Goal: Information Seeking & Learning: Check status

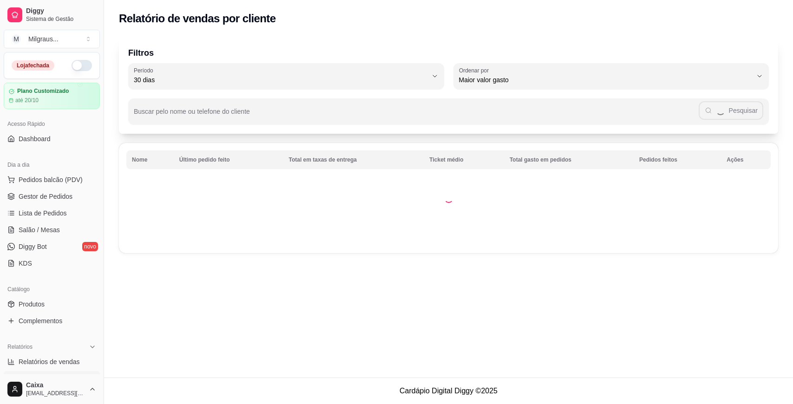
select select "30"
select select "HIGHEST_TOTAL_SPENT_WITH_ORDERS"
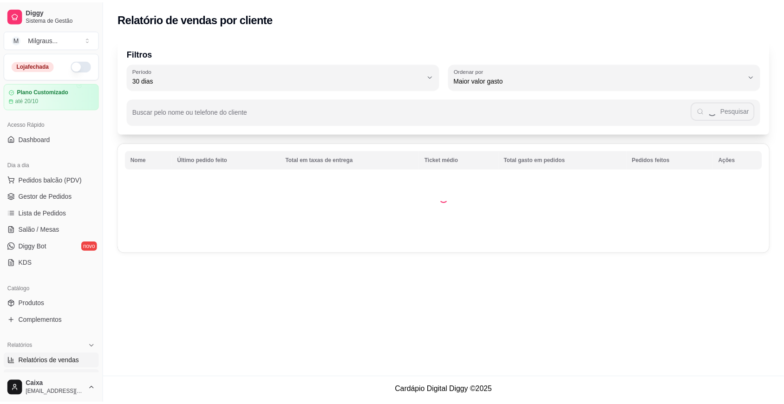
scroll to position [190, 0]
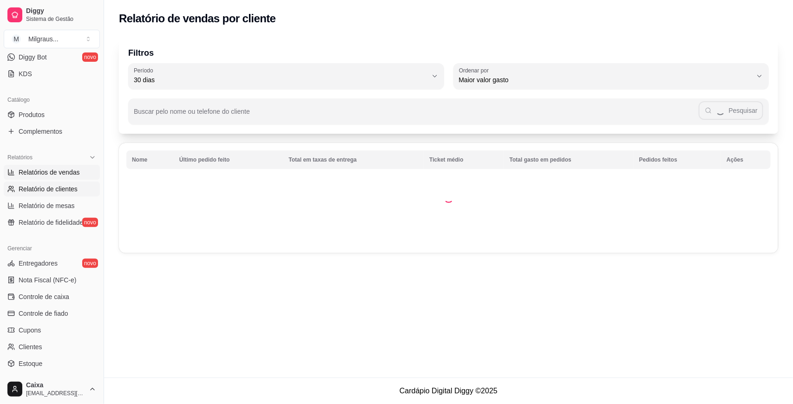
click at [72, 175] on span "Relatórios de vendas" at bounding box center [49, 172] width 61 height 9
select select "ALL"
select select "0"
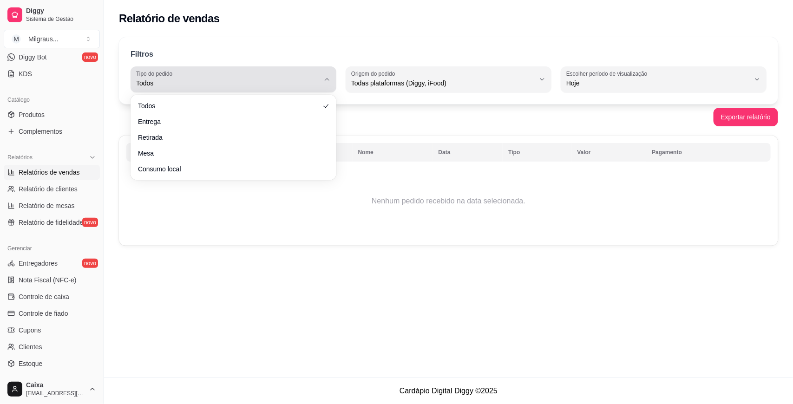
click at [321, 82] on button "Tipo do pedido Todos" at bounding box center [234, 79] width 206 height 26
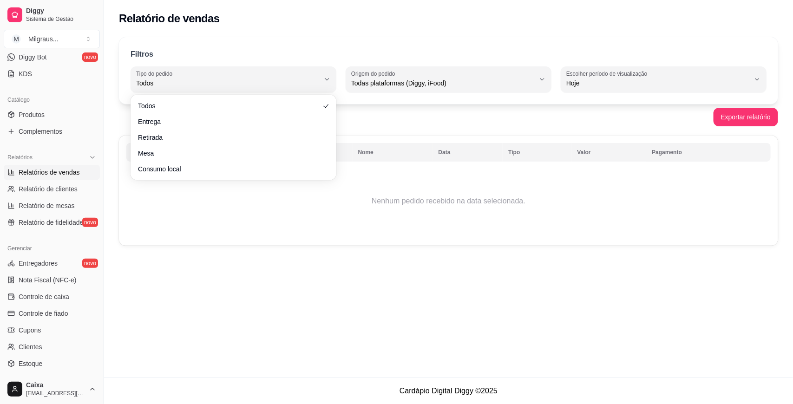
click at [477, 29] on div "Relatório de vendas" at bounding box center [448, 16] width 689 height 32
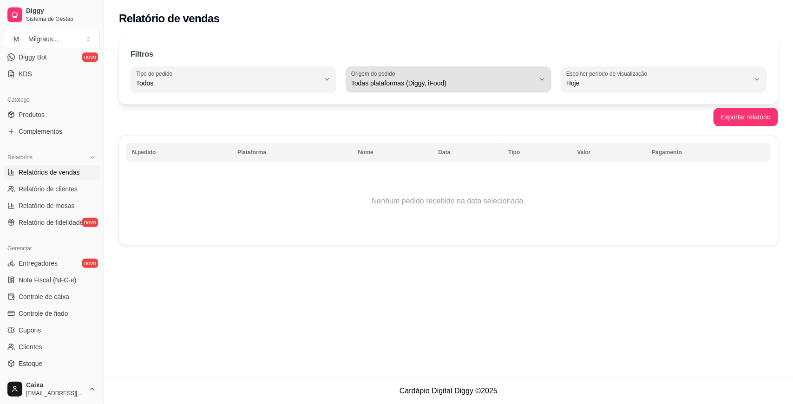
click at [500, 79] on span "Todas plataformas (Diggy, iFood)" at bounding box center [443, 83] width 184 height 9
click at [505, 87] on span "Todas plataformas (Diggy, iFood)" at bounding box center [443, 83] width 184 height 9
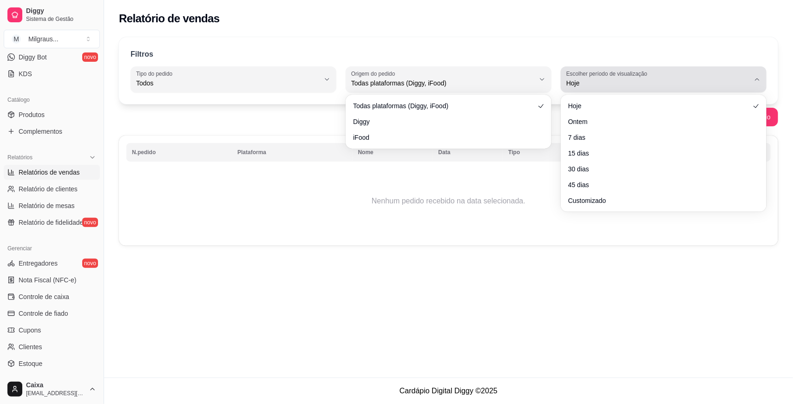
click at [607, 84] on span "Hoje" at bounding box center [658, 83] width 184 height 9
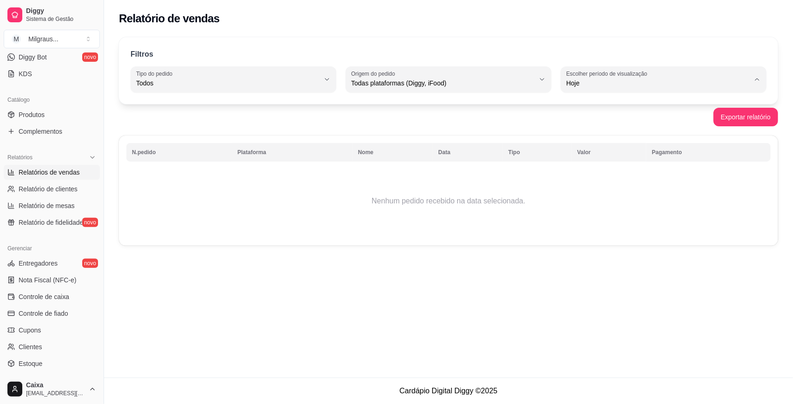
click at [591, 139] on span "7 dias" at bounding box center [659, 135] width 174 height 9
type input "7"
select select "7"
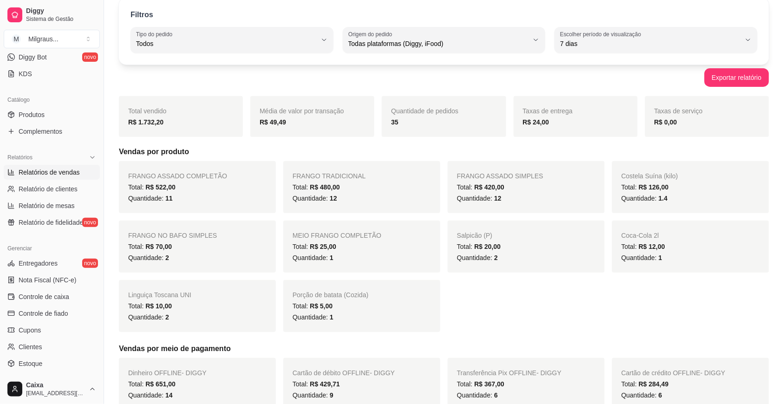
scroll to position [43, 0]
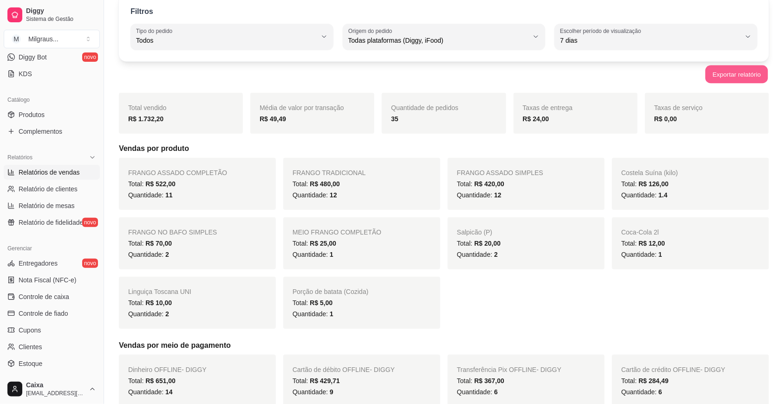
click at [751, 77] on button "Exportar relatório" at bounding box center [737, 75] width 63 height 18
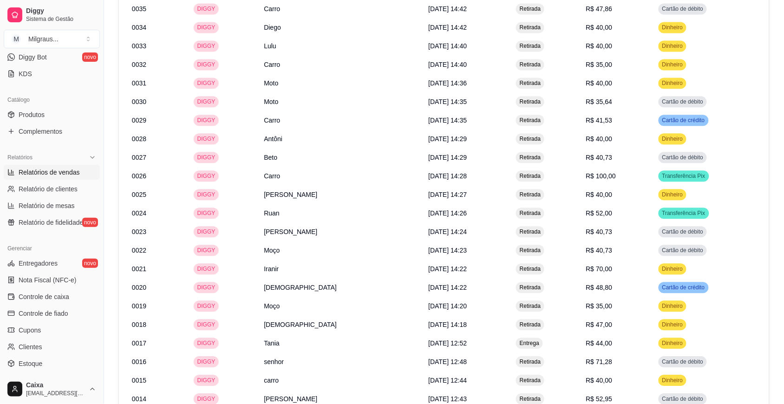
scroll to position [773, 0]
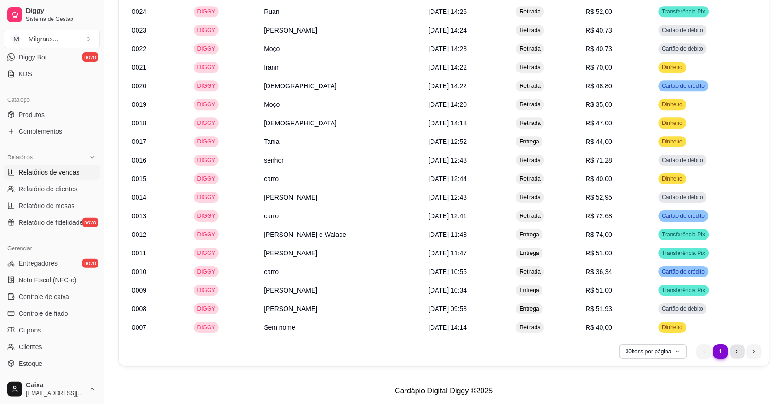
click at [735, 354] on li "2" at bounding box center [737, 351] width 14 height 14
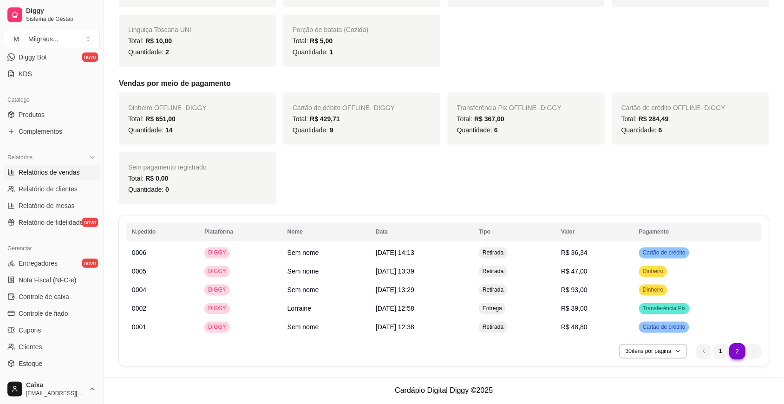
scroll to position [309, 0]
click at [724, 350] on li "1" at bounding box center [721, 351] width 14 height 14
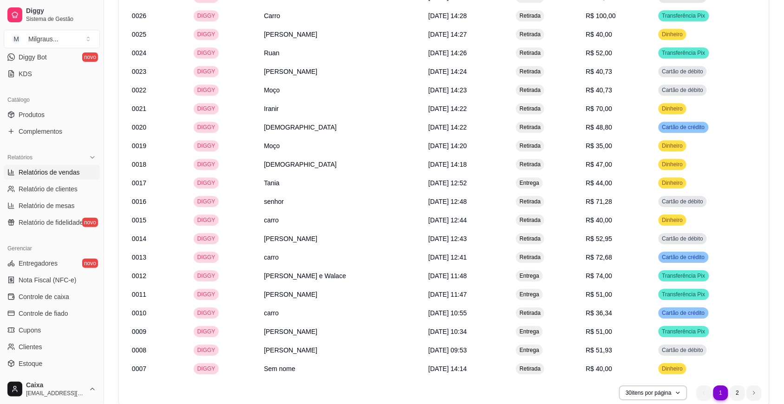
scroll to position [773, 0]
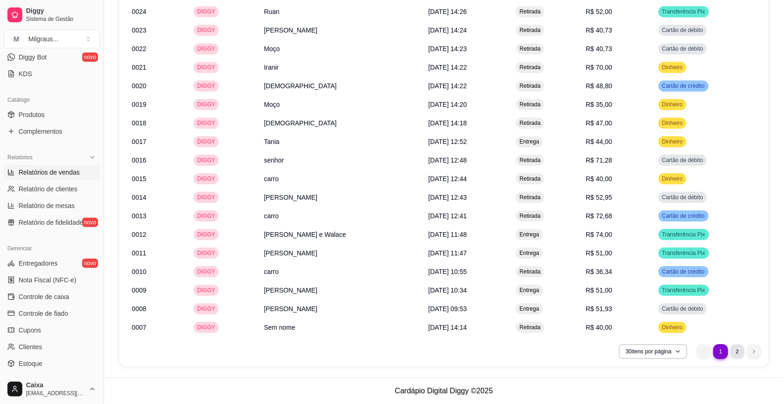
click at [740, 351] on li "2" at bounding box center [737, 351] width 14 height 14
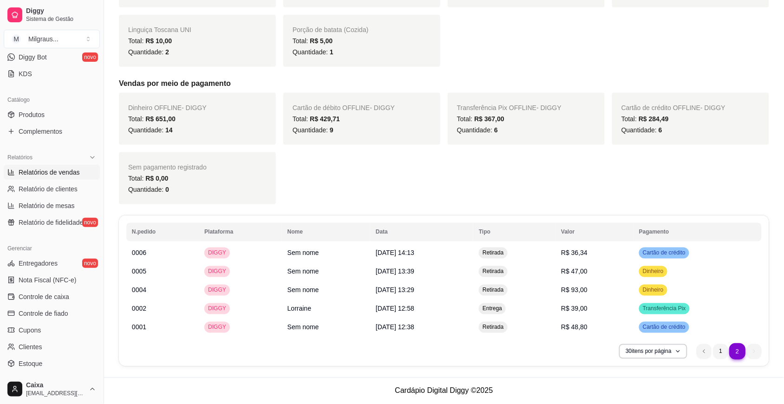
scroll to position [309, 0]
click at [621, 249] on tbody "0006 DIGGY Sem nome [DATE] 14:13 Retirada R$ 36,34 Cartão de crédito 0005 DIGGY…" at bounding box center [444, 290] width 636 height 93
click at [396, 290] on span "[DATE] 13:29" at bounding box center [395, 290] width 39 height 7
click at [400, 272] on span "[DATE] 13:39" at bounding box center [395, 271] width 39 height 7
click at [727, 350] on li "1" at bounding box center [721, 351] width 14 height 14
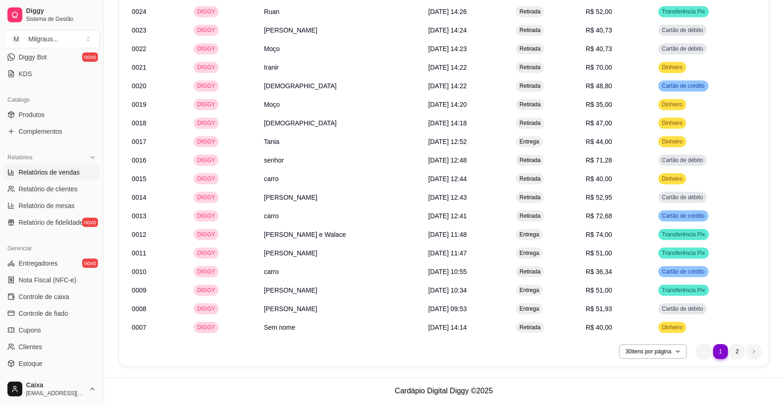
scroll to position [766, 0]
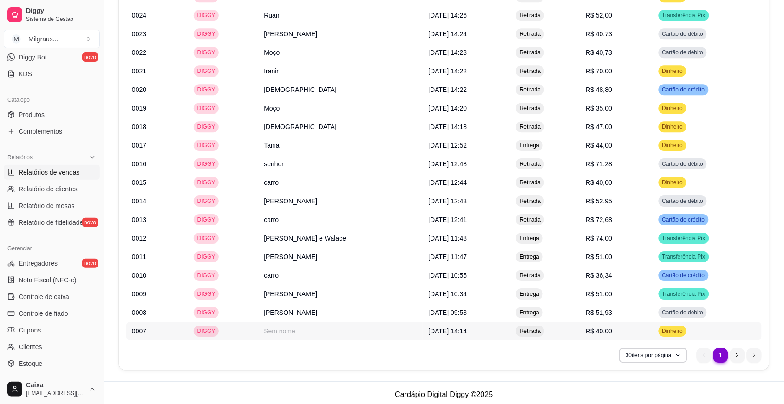
click at [428, 335] on span "[DATE] 14:14" at bounding box center [447, 331] width 39 height 7
click at [738, 363] on li "2" at bounding box center [737, 355] width 15 height 15
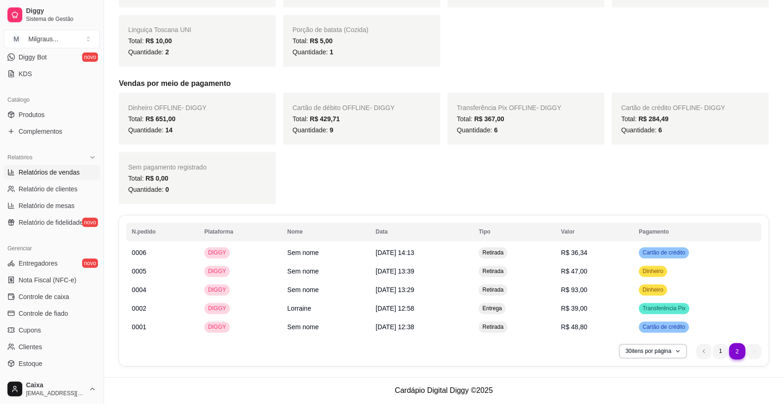
scroll to position [309, 0]
click at [721, 353] on li "1" at bounding box center [721, 351] width 14 height 14
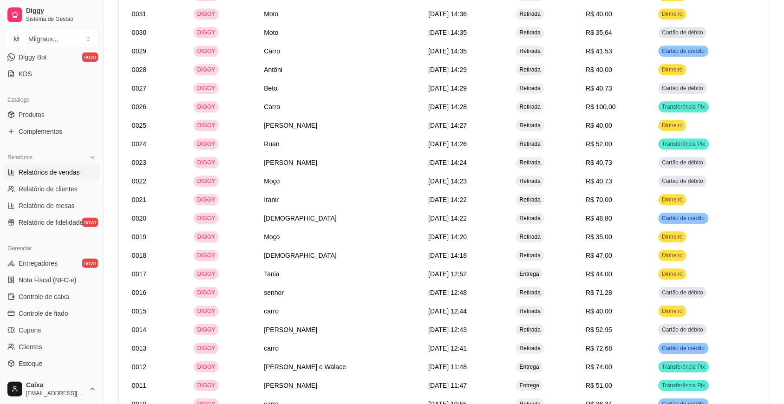
scroll to position [642, 0]
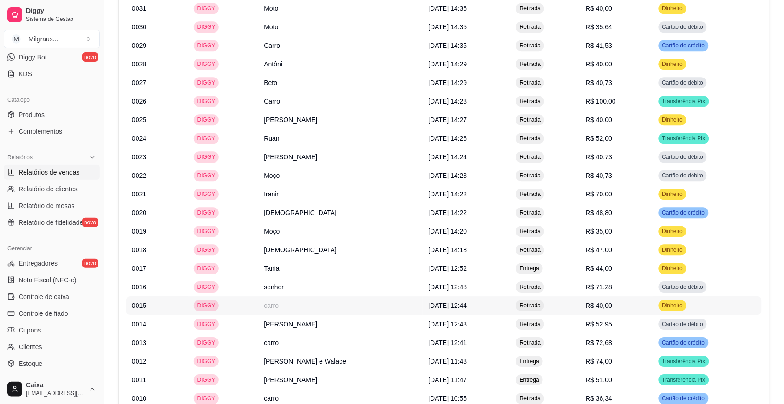
click at [481, 303] on td "[DATE] 12:44" at bounding box center [467, 305] width 88 height 19
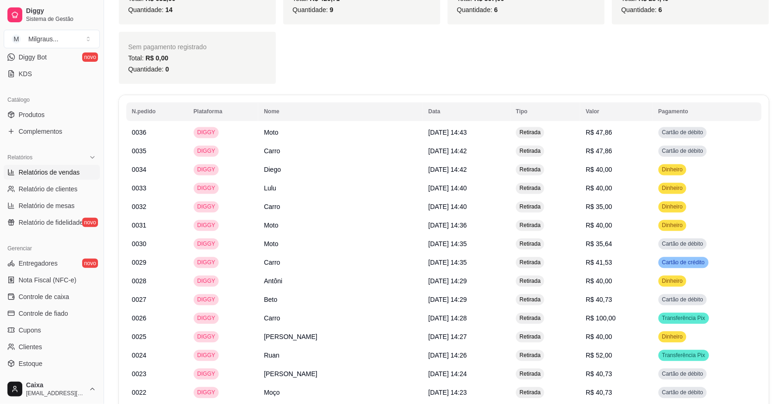
scroll to position [419, 0]
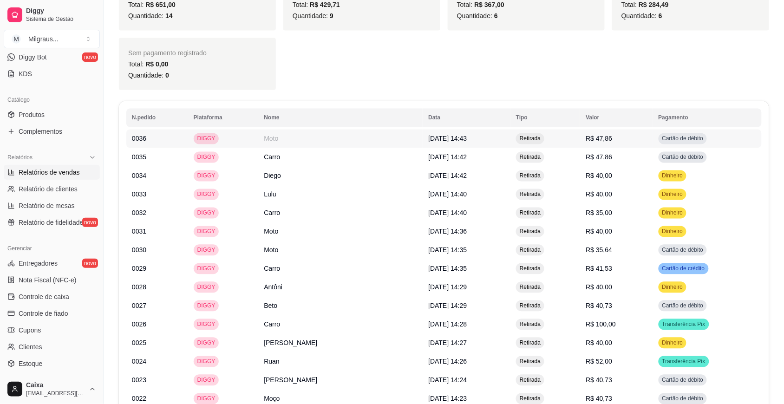
click at [611, 145] on td "R$ 47,86" at bounding box center [616, 139] width 72 height 19
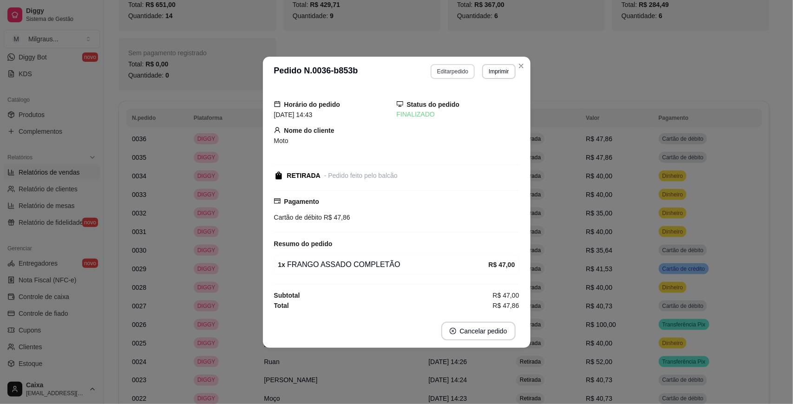
click at [460, 64] on button "Editar pedido" at bounding box center [453, 71] width 44 height 15
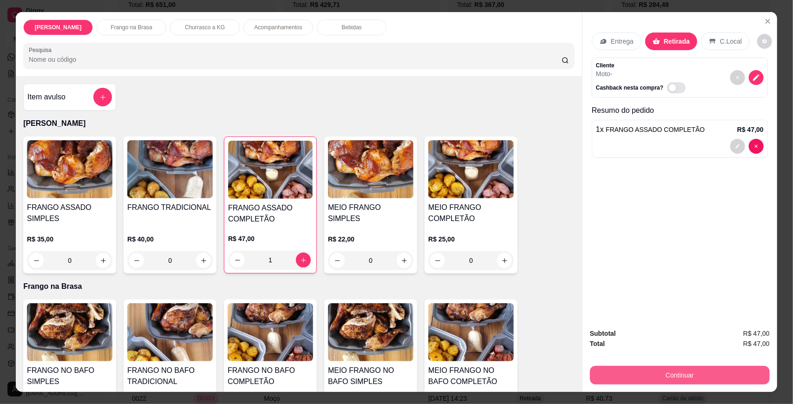
click at [667, 375] on button "Continuar" at bounding box center [680, 375] width 180 height 19
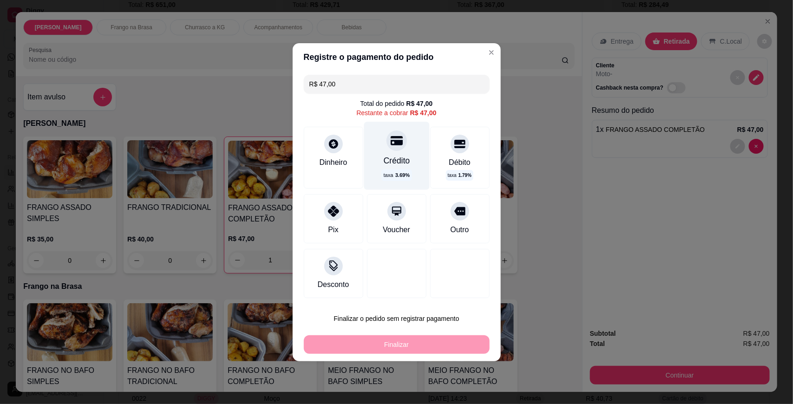
click at [398, 155] on div "Crédito" at bounding box center [396, 161] width 26 height 12
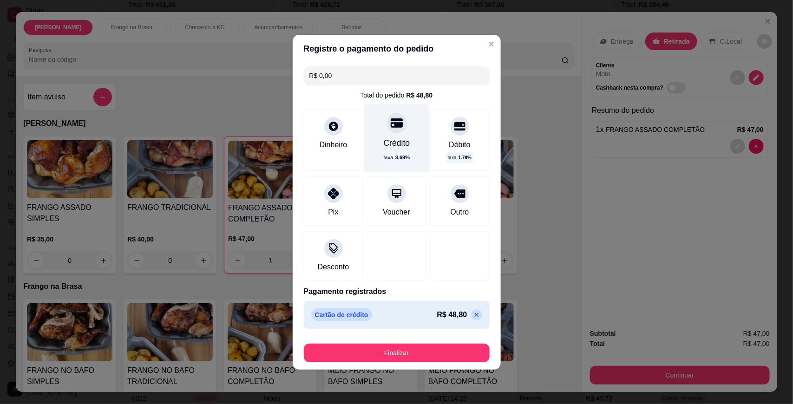
type input "R$ 0,00"
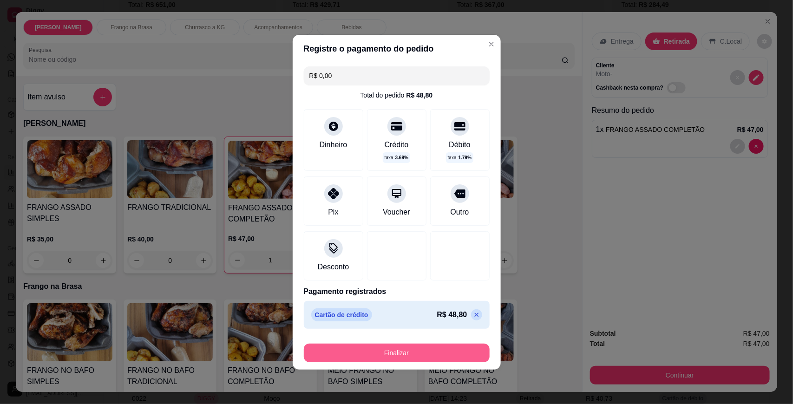
click at [430, 348] on button "Finalizar" at bounding box center [397, 353] width 186 height 19
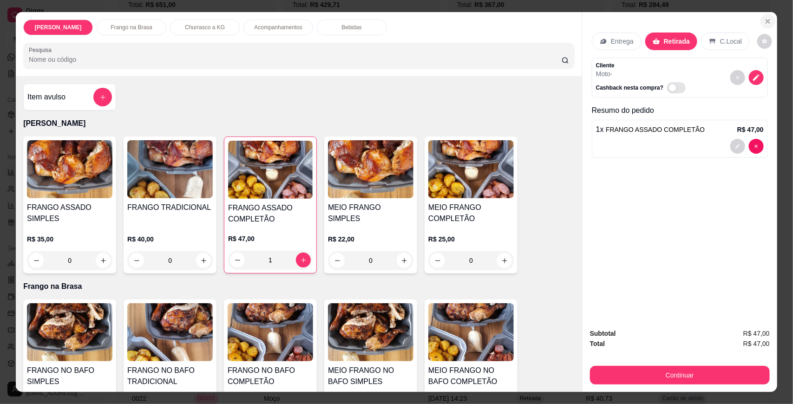
click at [763, 15] on button "Close" at bounding box center [767, 21] width 15 height 15
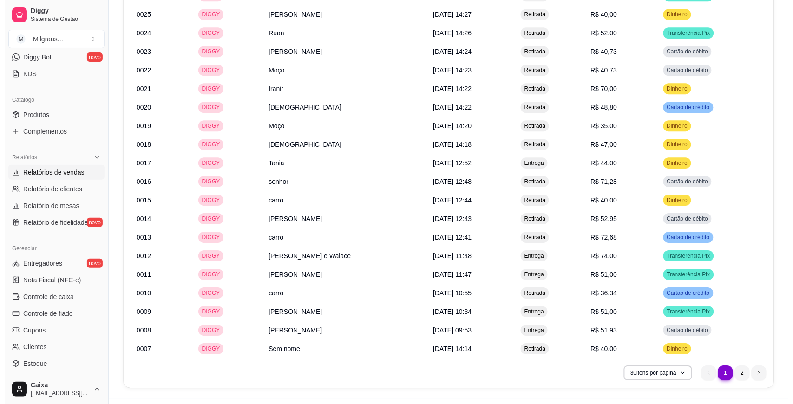
scroll to position [773, 0]
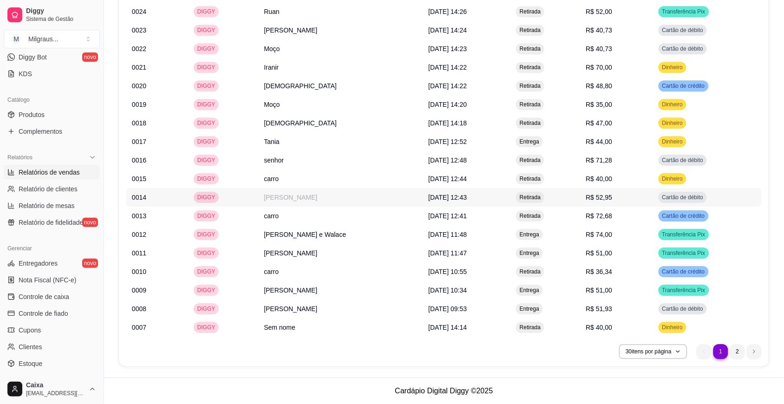
click at [619, 200] on td "R$ 52,95" at bounding box center [616, 197] width 72 height 19
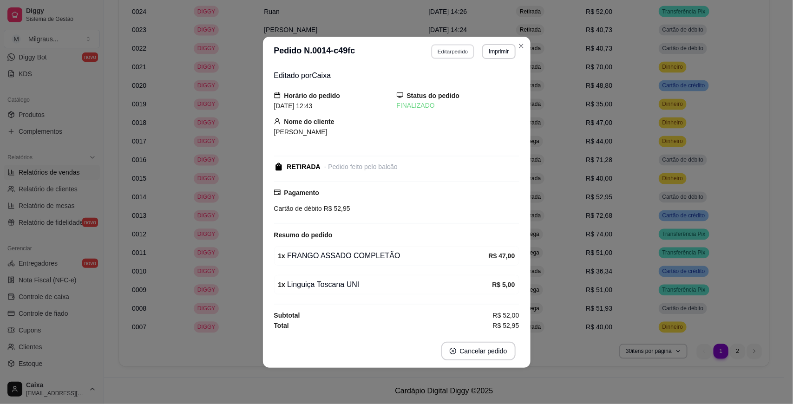
click at [442, 51] on button "Editar pedido" at bounding box center [452, 51] width 43 height 14
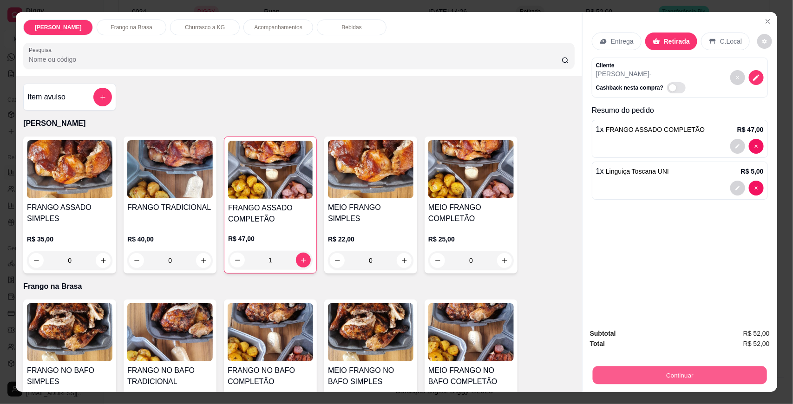
click at [670, 374] on button "Continuar" at bounding box center [680, 376] width 174 height 18
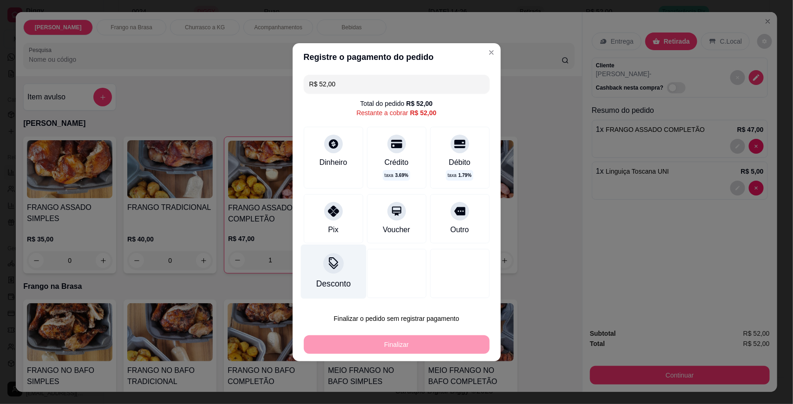
click at [334, 261] on icon at bounding box center [333, 261] width 9 height 9
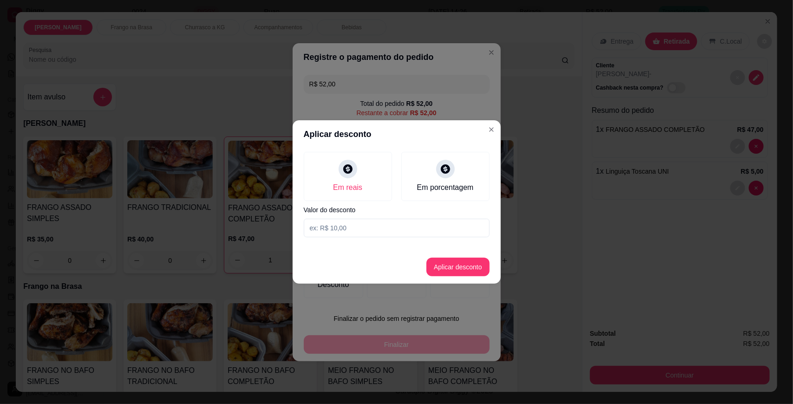
click at [368, 221] on input at bounding box center [397, 228] width 186 height 19
type input "2,00"
click at [472, 270] on button "Aplicar desconto" at bounding box center [457, 267] width 61 height 18
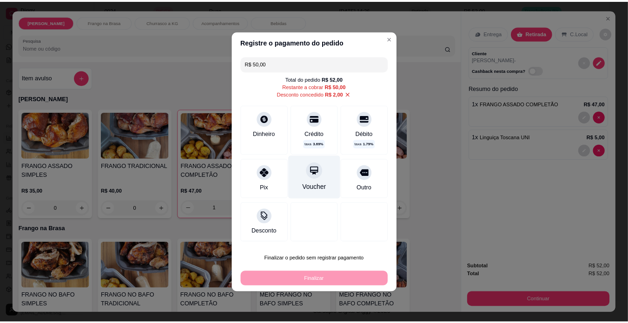
scroll to position [190, 0]
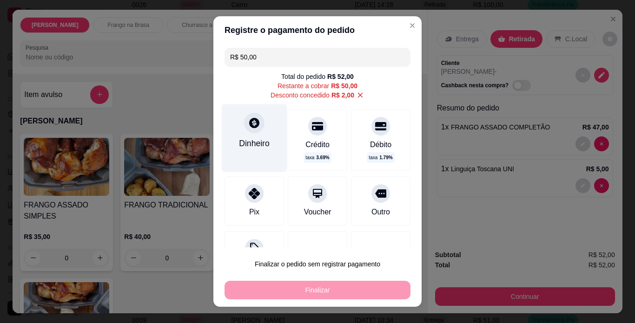
click at [246, 133] on div "Dinheiro" at bounding box center [255, 138] width 66 height 68
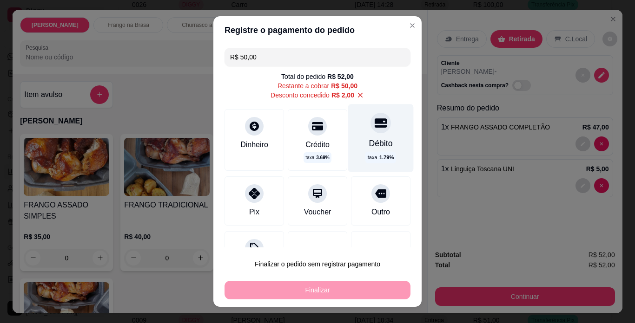
click at [369, 133] on div "Débito taxa 1.79 %" at bounding box center [381, 138] width 66 height 68
type input "R$ 0,00"
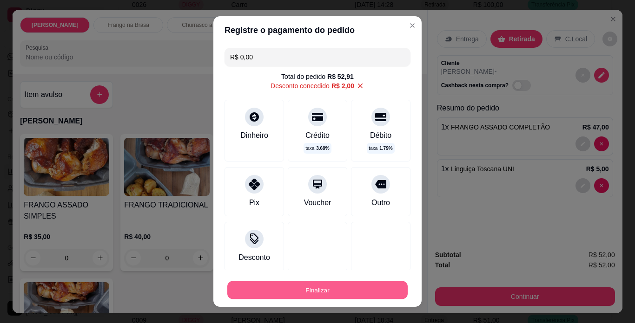
click at [328, 286] on button "Finalizar" at bounding box center [317, 291] width 180 height 18
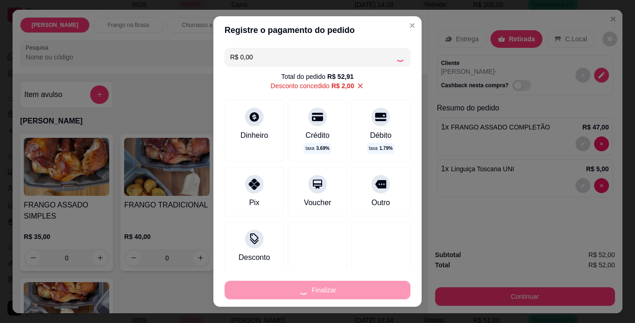
type input "0"
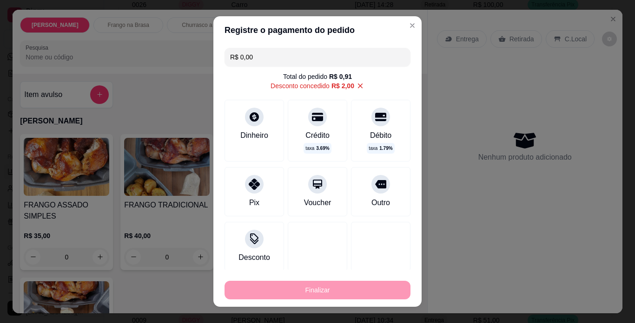
type input "-R$ 52,00"
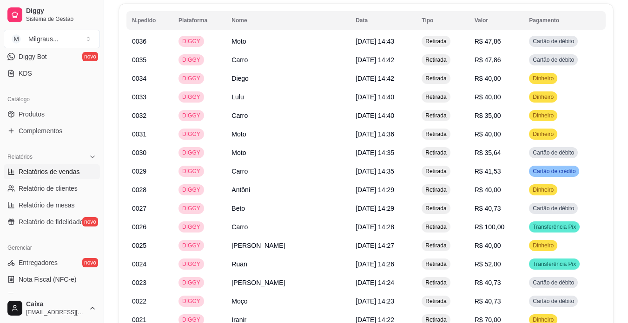
scroll to position [872, 0]
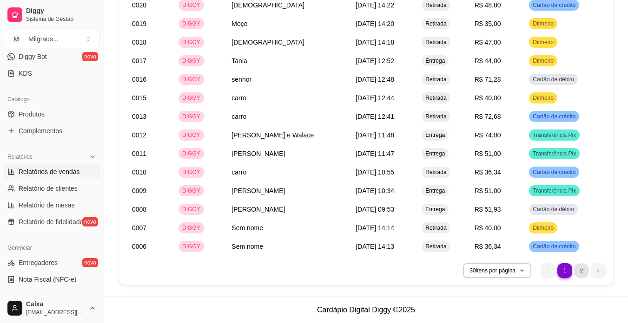
click at [577, 274] on li "2" at bounding box center [581, 270] width 14 height 14
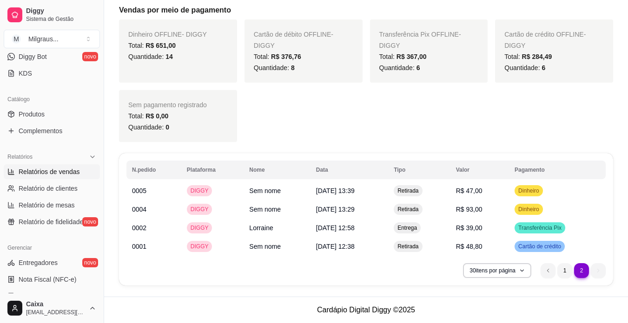
scroll to position [389, 0]
click at [562, 273] on li "1" at bounding box center [564, 270] width 15 height 15
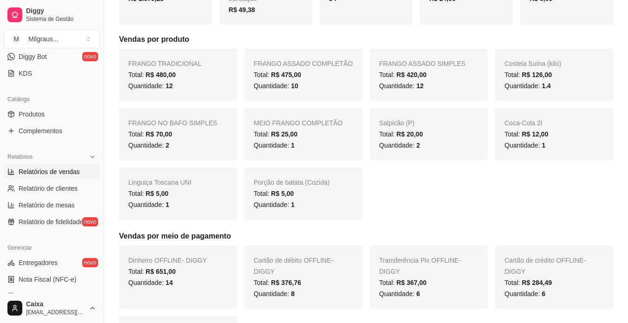
scroll to position [0, 0]
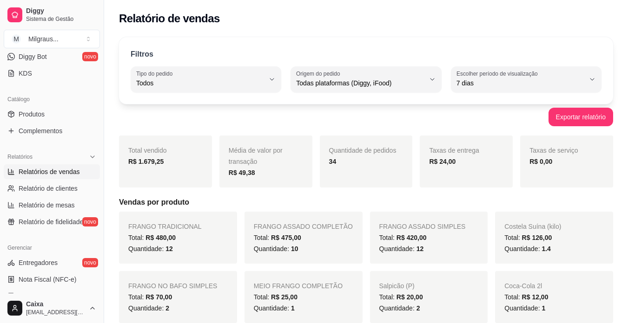
drag, startPoint x: 100, startPoint y: 177, endPoint x: 98, endPoint y: 182, distance: 5.4
click at [98, 182] on div "Diggy Sistema de Gestão M Milgraus ... Loja fechada Plano Customizado até 20/10…" at bounding box center [52, 161] width 104 height 323
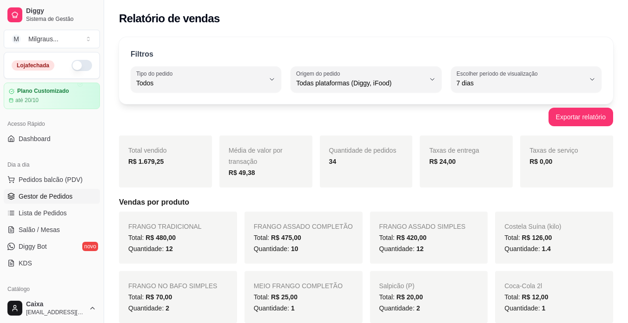
click at [52, 197] on span "Gestor de Pedidos" at bounding box center [46, 196] width 54 height 9
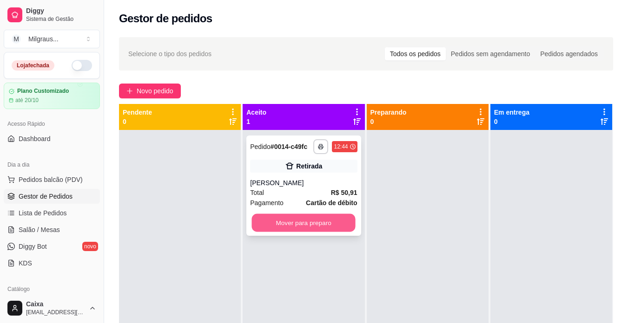
click at [297, 223] on button "Mover para preparo" at bounding box center [304, 223] width 104 height 18
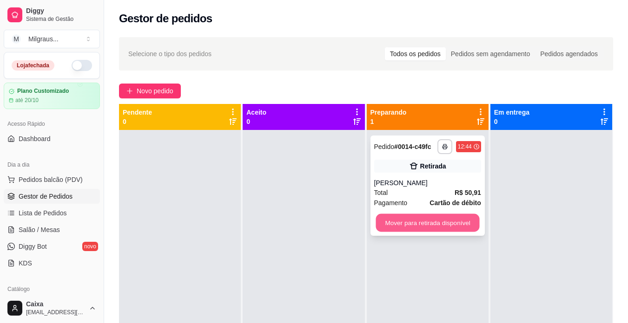
click at [442, 225] on button "Mover para retirada disponível" at bounding box center [427, 223] width 104 height 18
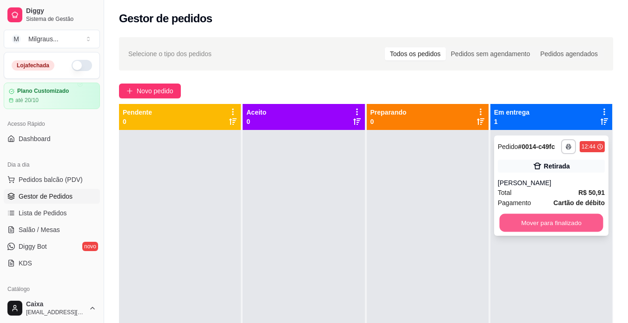
click at [551, 223] on button "Mover para finalizado" at bounding box center [551, 223] width 104 height 18
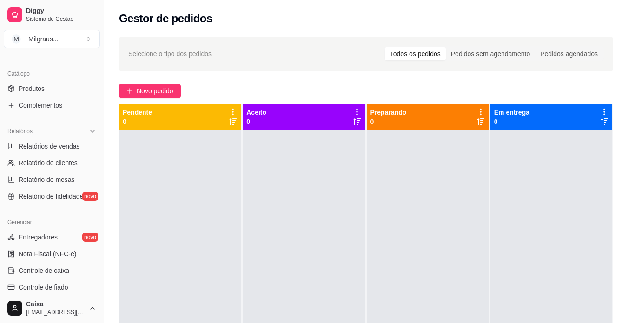
scroll to position [218, 0]
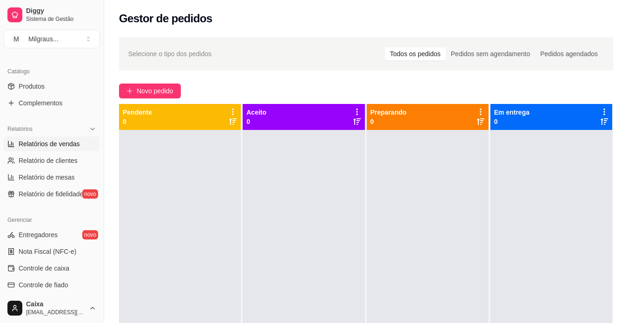
click at [59, 146] on span "Relatórios de vendas" at bounding box center [49, 143] width 61 height 9
select select "ALL"
select select "0"
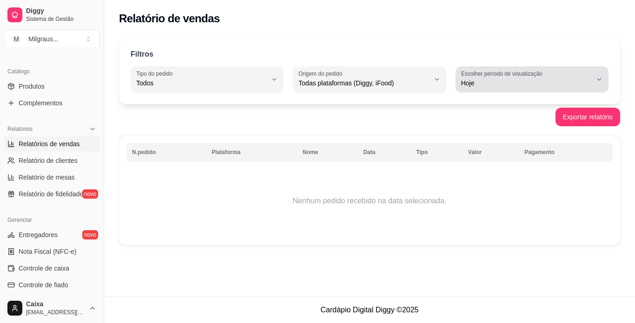
click at [505, 75] on label "Escolher período de visualização" at bounding box center [503, 74] width 84 height 8
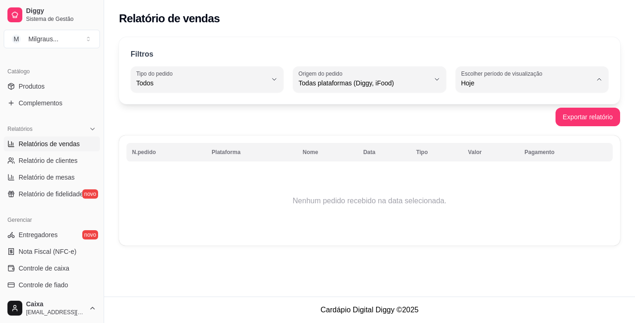
click at [476, 135] on span "7 dias" at bounding box center [527, 135] width 124 height 9
type input "7"
select select "7"
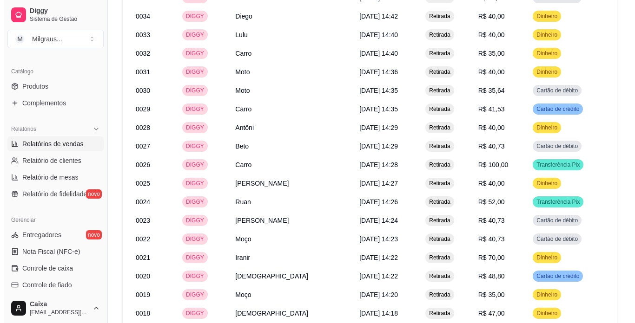
scroll to position [610, 0]
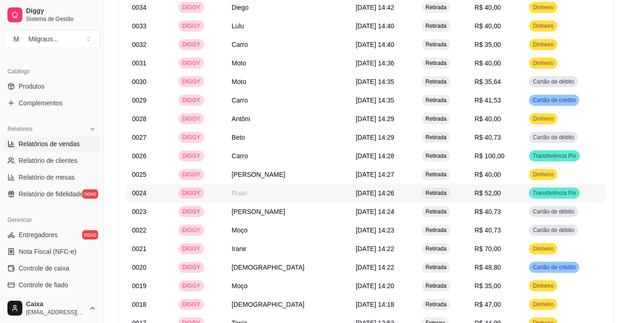
click at [469, 194] on td "R$ 52,00" at bounding box center [496, 193] width 55 height 19
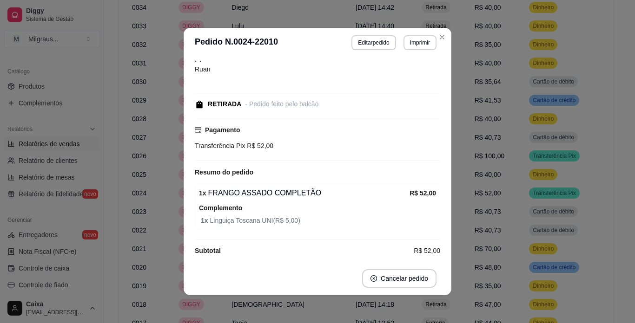
scroll to position [51, 0]
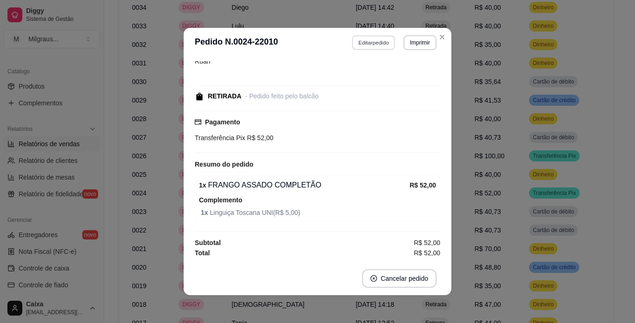
click at [380, 45] on button "Editar pedido" at bounding box center [373, 42] width 43 height 14
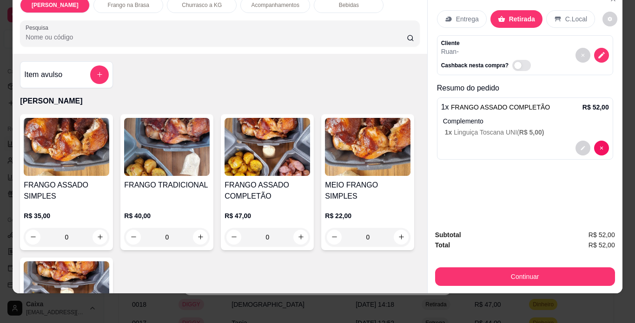
scroll to position [24, 0]
click at [629, 69] on div "Frango Assado frangueira Frango na Brasa Churrasco a KG Acompanhamentos Bebidas…" at bounding box center [317, 161] width 635 height 323
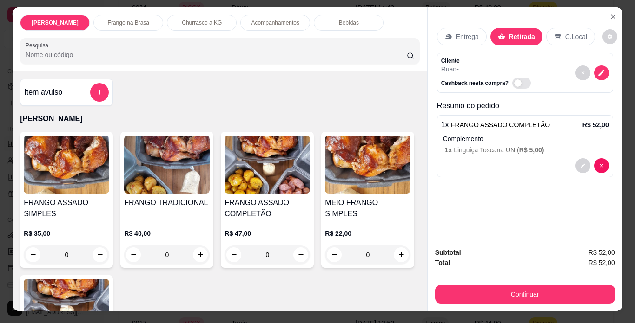
scroll to position [0, 0]
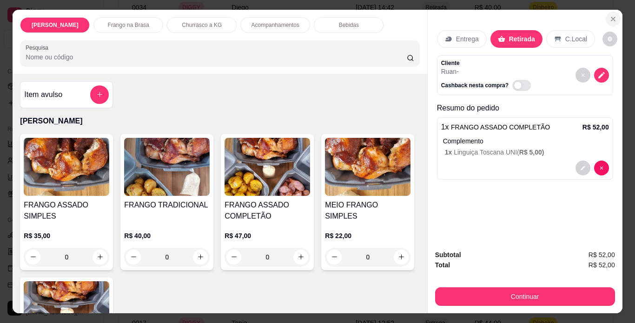
click at [610, 15] on icon "Close" at bounding box center [612, 18] width 7 height 7
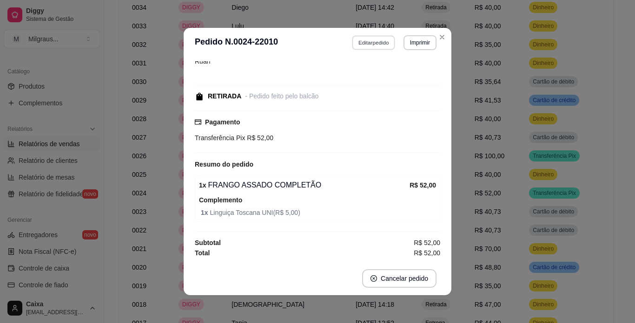
click at [371, 39] on button "Editar pedido" at bounding box center [373, 42] width 43 height 14
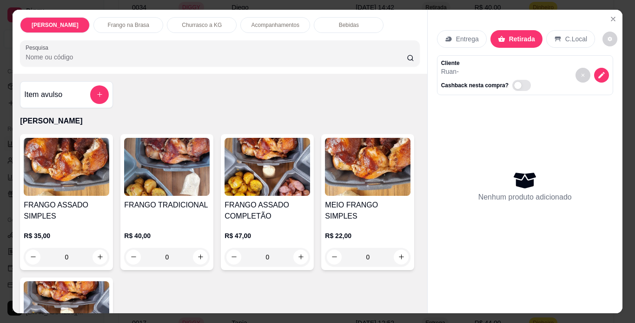
click at [295, 252] on div "0" at bounding box center [266, 257] width 85 height 19
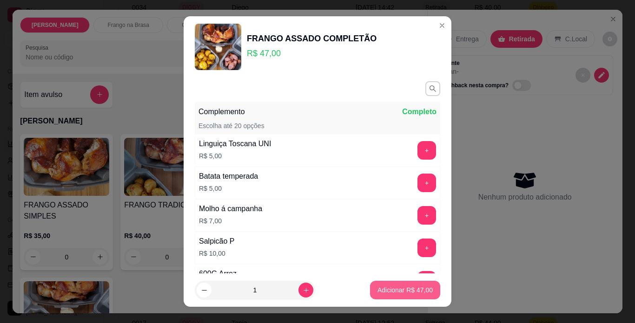
click at [386, 285] on button "Adicionar R$ 47,00" at bounding box center [405, 290] width 70 height 19
type input "1"
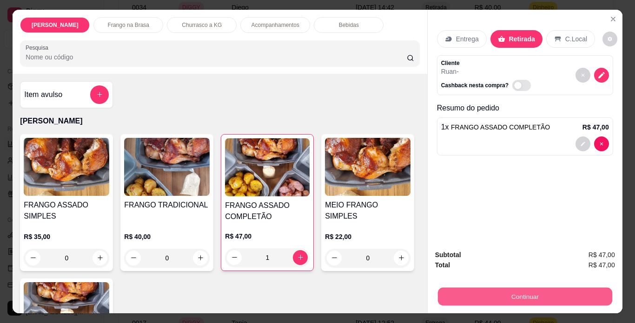
click at [500, 295] on button "Continuar" at bounding box center [524, 297] width 174 height 18
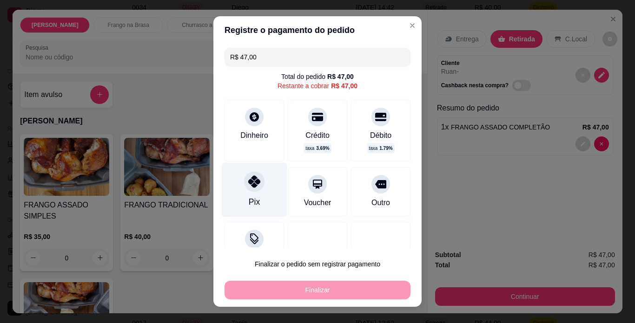
click at [255, 186] on div at bounding box center [254, 181] width 20 height 20
type input "R$ 0,00"
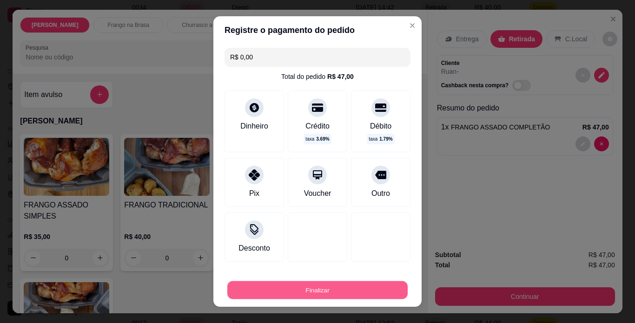
click at [330, 286] on button "Finalizar" at bounding box center [317, 291] width 180 height 18
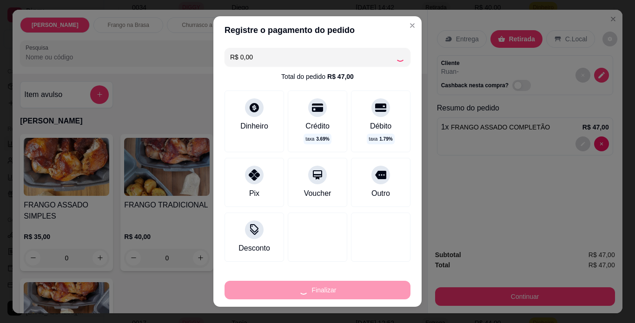
type input "0"
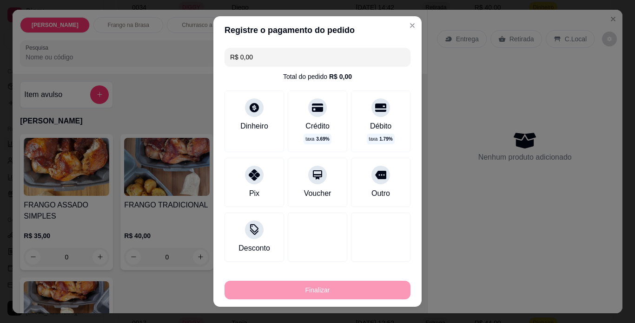
type input "-R$ 47,00"
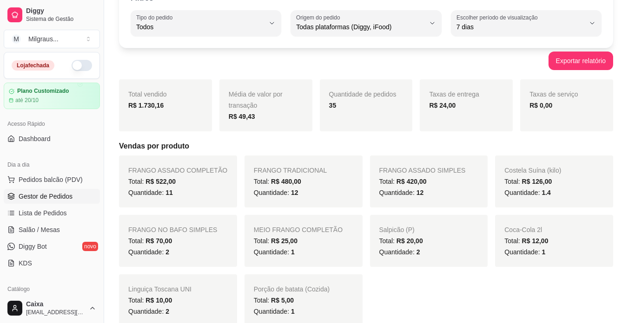
click at [39, 197] on span "Gestor de Pedidos" at bounding box center [46, 196] width 54 height 9
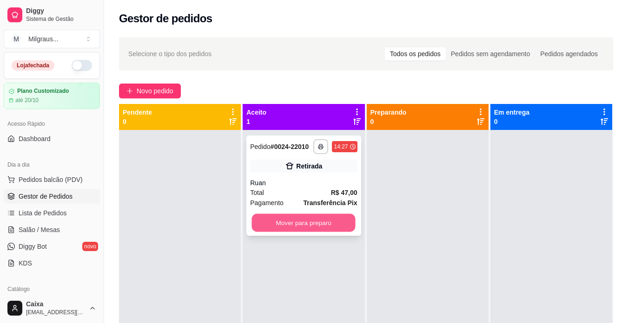
click at [348, 229] on button "Mover para preparo" at bounding box center [304, 223] width 104 height 18
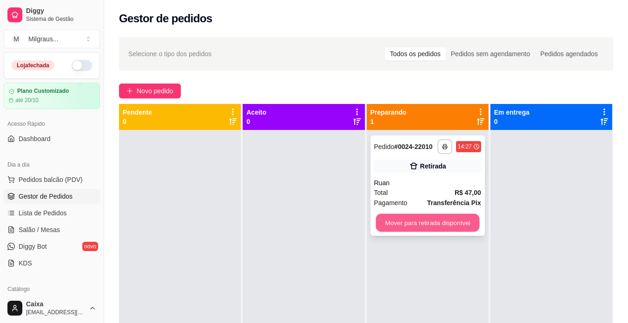
click at [417, 229] on button "Mover para retirada disponível" at bounding box center [427, 223] width 104 height 18
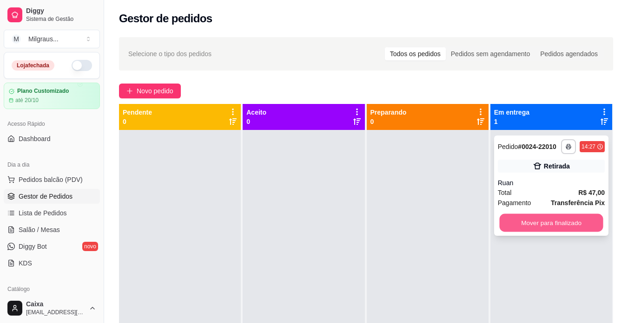
click at [545, 219] on button "Mover para finalizado" at bounding box center [551, 223] width 104 height 18
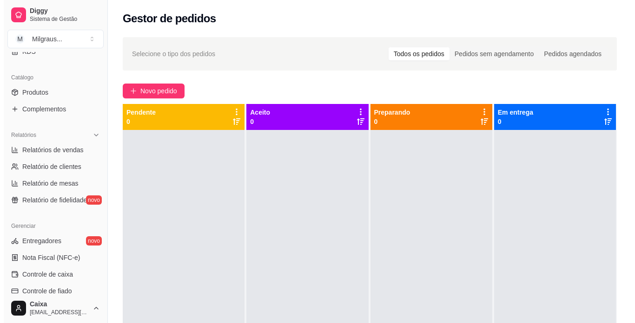
scroll to position [213, 0]
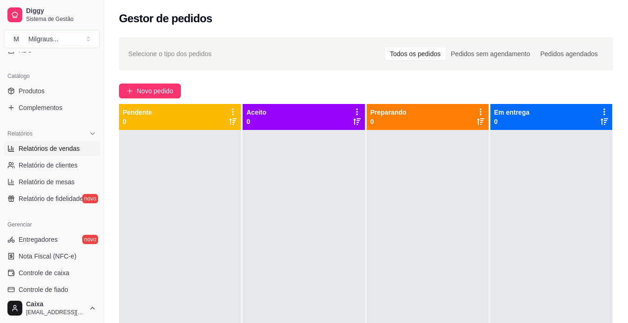
click at [67, 147] on span "Relatórios de vendas" at bounding box center [49, 148] width 61 height 9
select select "ALL"
select select "0"
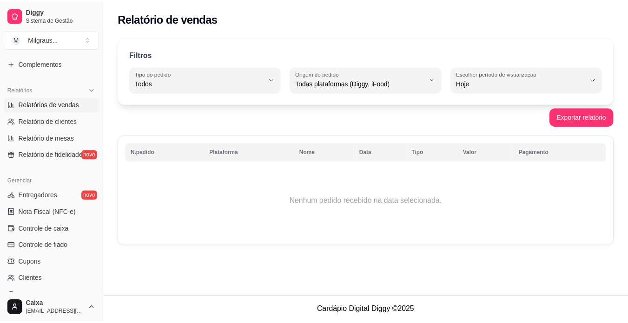
scroll to position [269, 0]
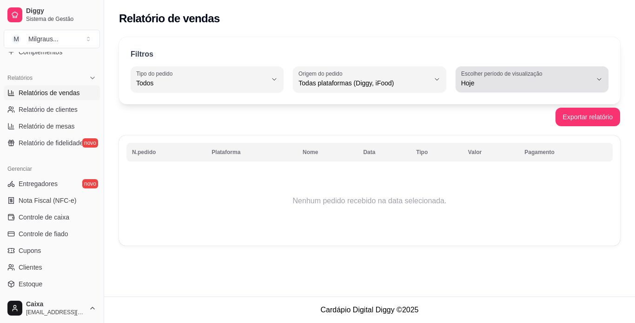
drag, startPoint x: 625, startPoint y: 171, endPoint x: 545, endPoint y: 83, distance: 119.1
click at [545, 83] on div "Filtros ALL Tipo do pedido Todos Entrega Retirada Mesa Consumo local Tipo do pe…" at bounding box center [369, 144] width 531 height 225
click at [545, 83] on span "Hoje" at bounding box center [526, 83] width 131 height 9
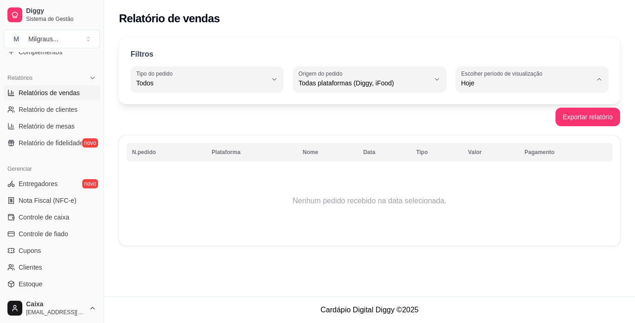
click at [486, 133] on span "7 dias" at bounding box center [527, 135] width 124 height 9
type input "7"
select select "7"
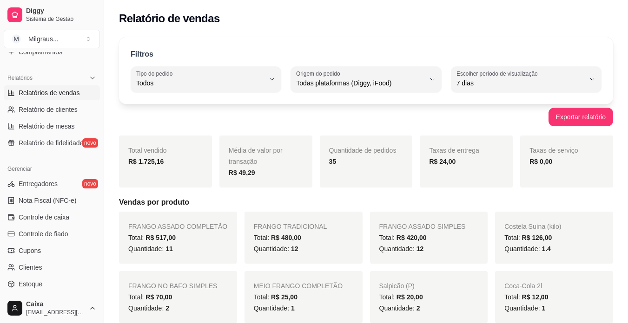
drag, startPoint x: 622, startPoint y: 52, endPoint x: 633, endPoint y: 52, distance: 11.1
click at [628, 52] on html "Diggy Sistema de Gestão M Milgraus ... Loja fechada Plano Customizado até 20/10…" at bounding box center [314, 161] width 628 height 323
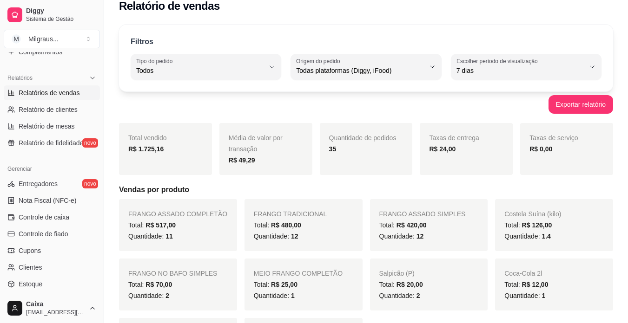
scroll to position [0, 0]
